Goal: Task Accomplishment & Management: Manage account settings

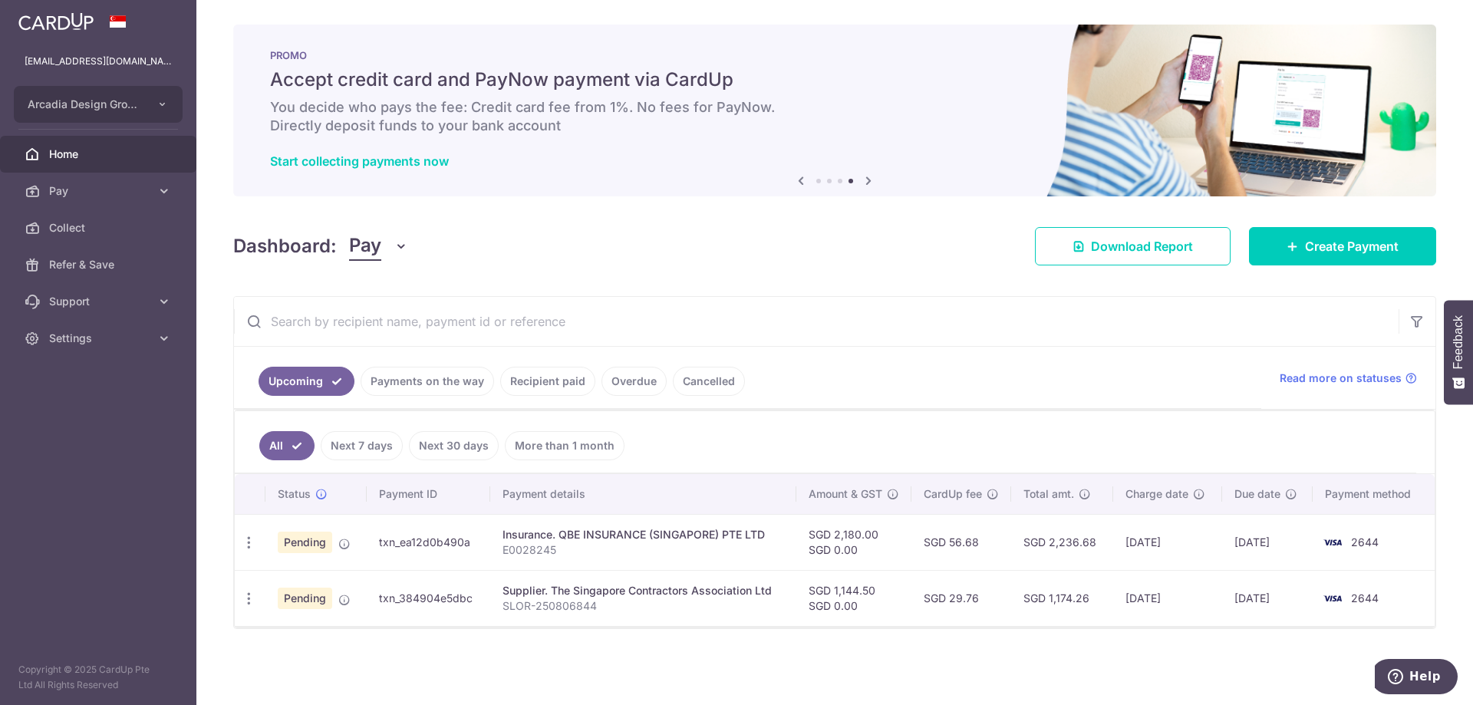
click at [88, 156] on span "Home" at bounding box center [99, 154] width 101 height 15
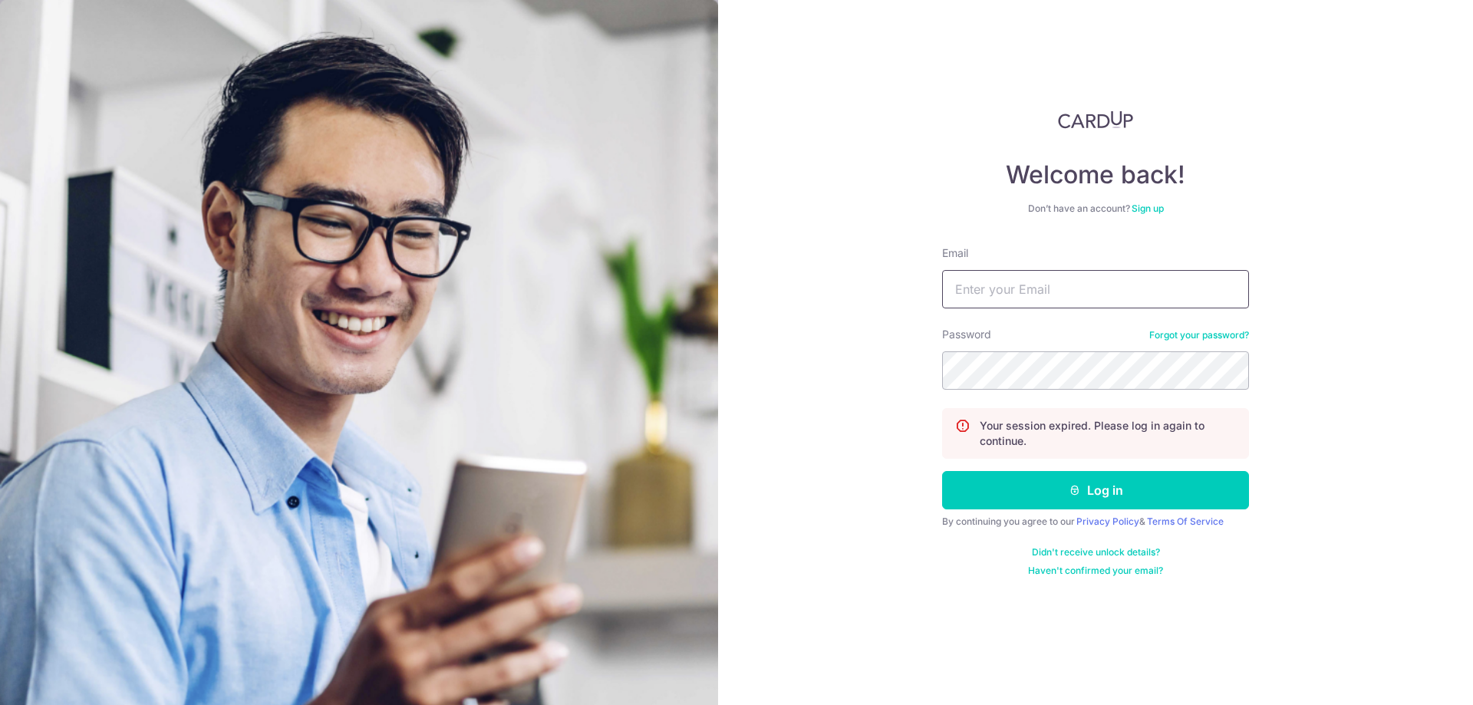
click at [1026, 285] on input "Email" at bounding box center [1095, 289] width 307 height 38
type input "[EMAIL_ADDRESS][DOMAIN_NAME]"
click at [1077, 468] on form "Email [EMAIL_ADDRESS][DOMAIN_NAME] Password Forgot your password? Your session …" at bounding box center [1095, 410] width 307 height 331
click at [1075, 489] on icon "submit" at bounding box center [1074, 490] width 12 height 12
click at [1059, 295] on input "Email" at bounding box center [1095, 289] width 307 height 38
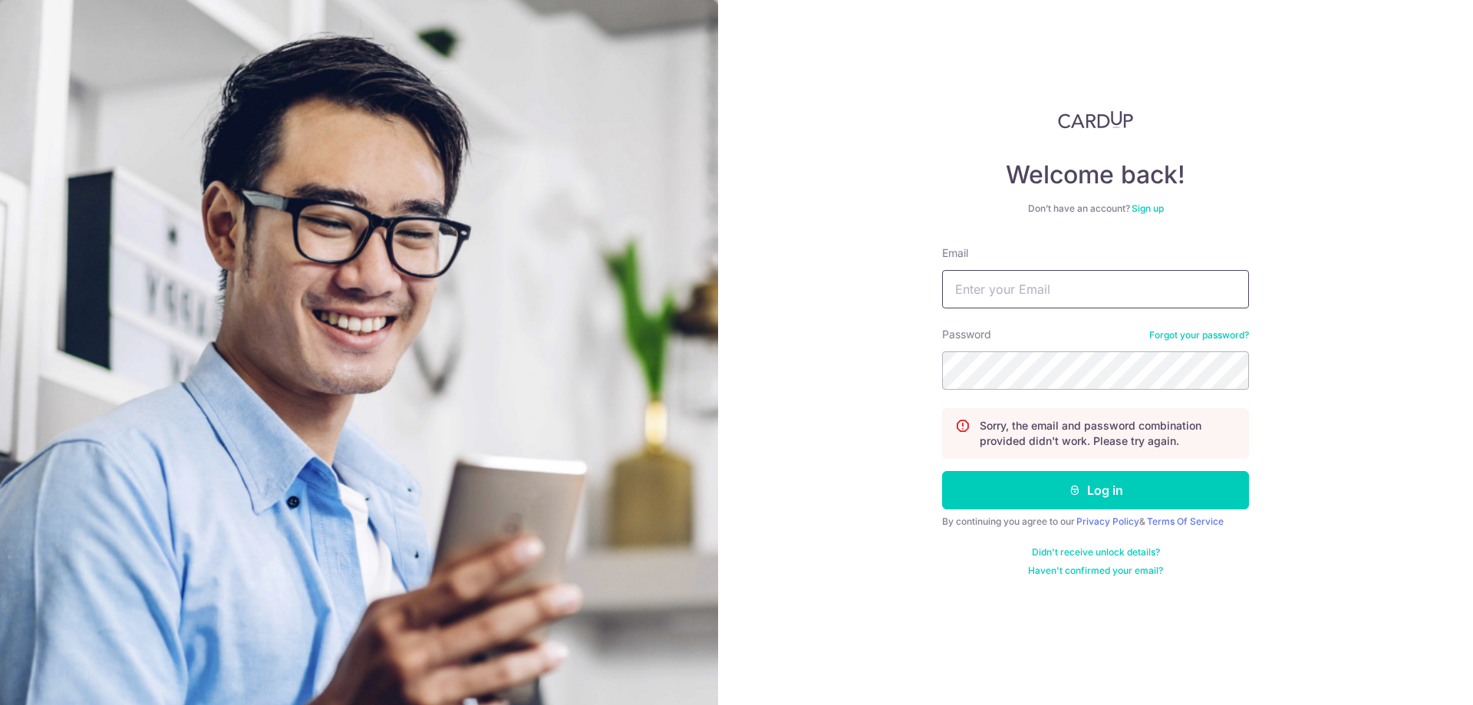
type input "[EMAIL_ADDRESS][DOMAIN_NAME]"
click at [1101, 486] on button "Log in" at bounding box center [1095, 490] width 307 height 38
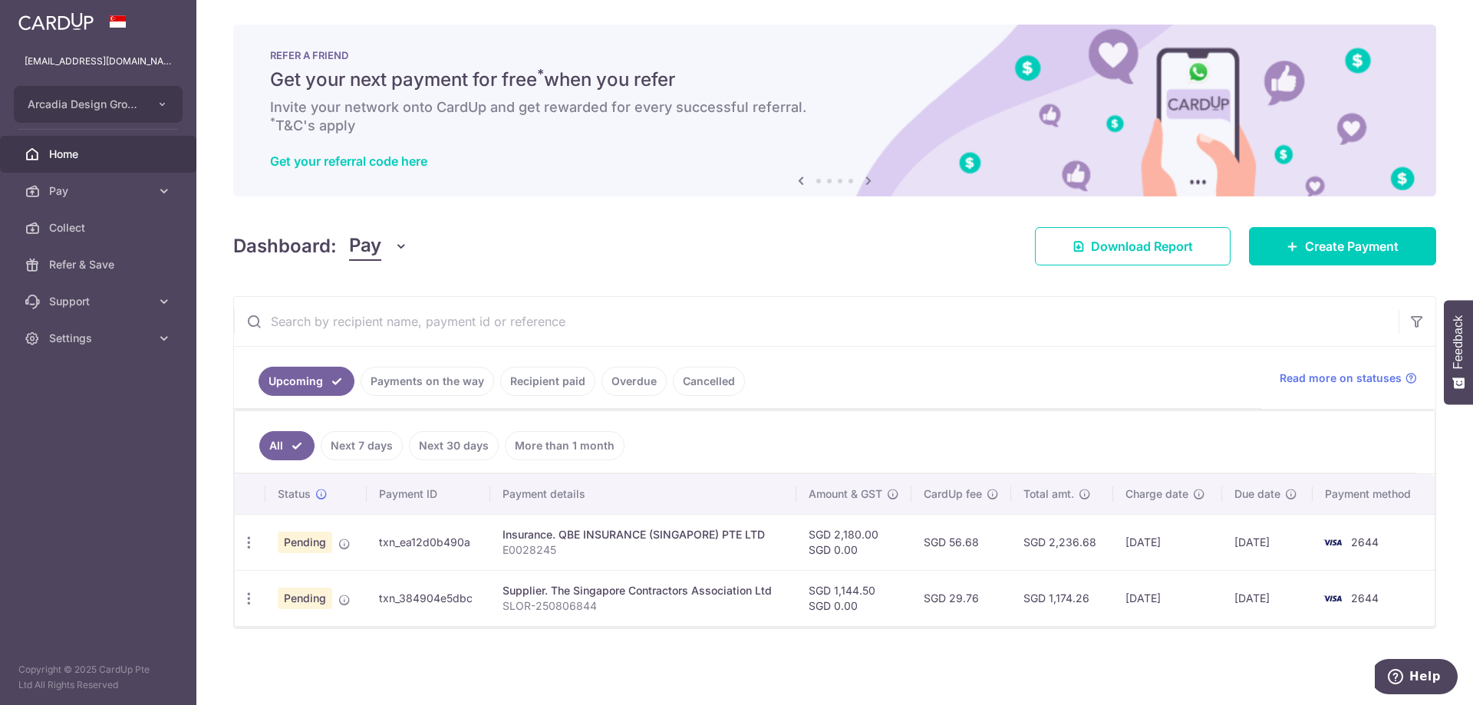
click at [305, 544] on span "Pending" at bounding box center [305, 542] width 54 height 21
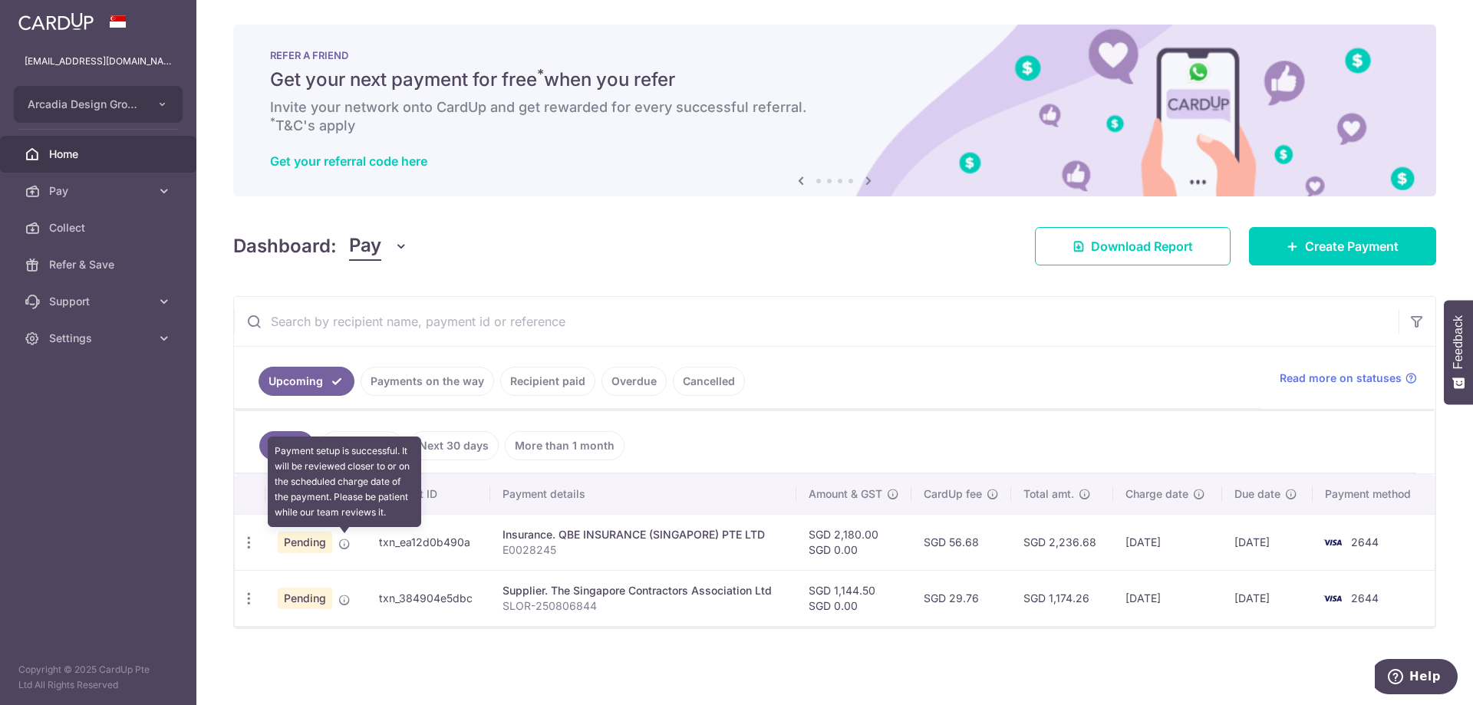
click at [343, 543] on icon at bounding box center [344, 544] width 12 height 12
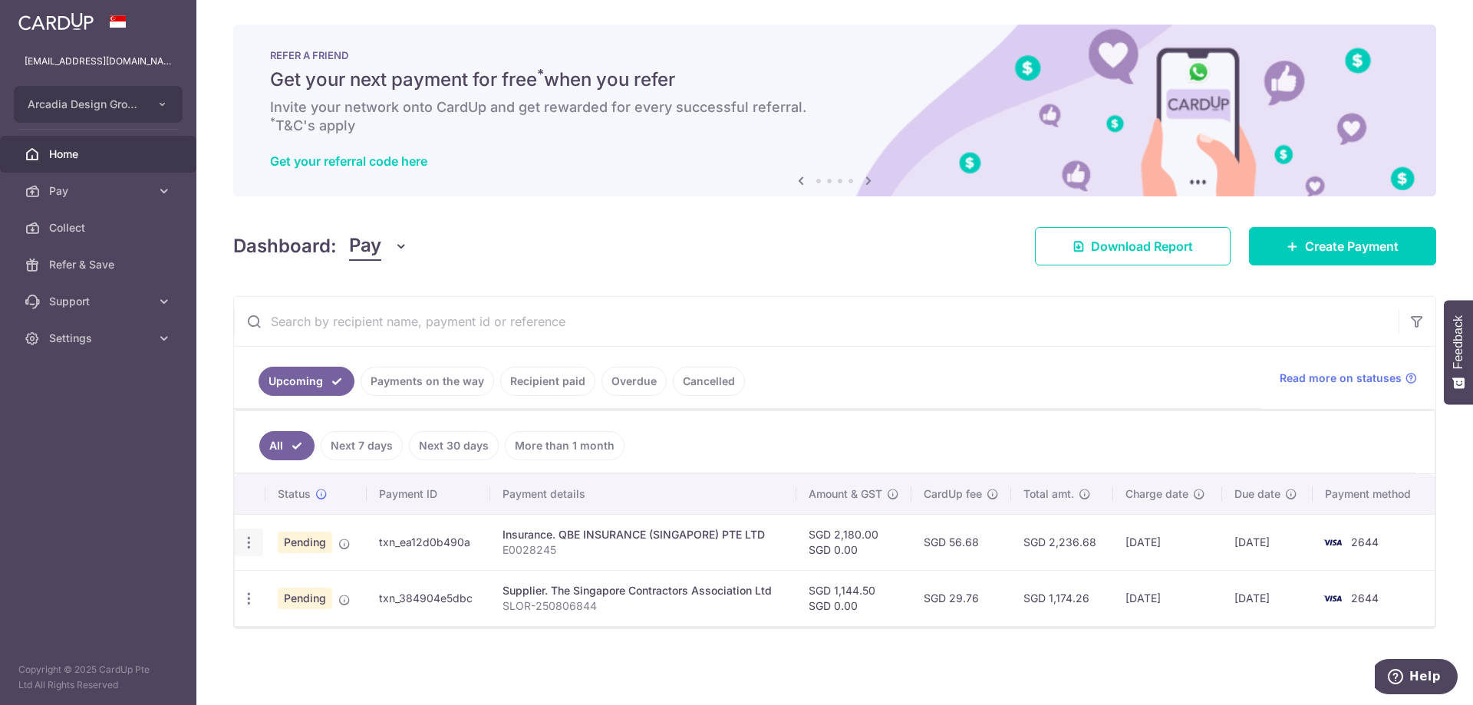
click at [243, 538] on icon "button" at bounding box center [249, 543] width 16 height 16
click at [510, 231] on div "Dashboard: Pay Pay Collect Download Report Create Payment" at bounding box center [834, 243] width 1203 height 44
click at [248, 551] on icon "button" at bounding box center [249, 543] width 16 height 16
click at [570, 278] on div "× Pause Schedule Pause all future payments in this series Pause just this one p…" at bounding box center [834, 352] width 1276 height 705
